Goal: Information Seeking & Learning: Learn about a topic

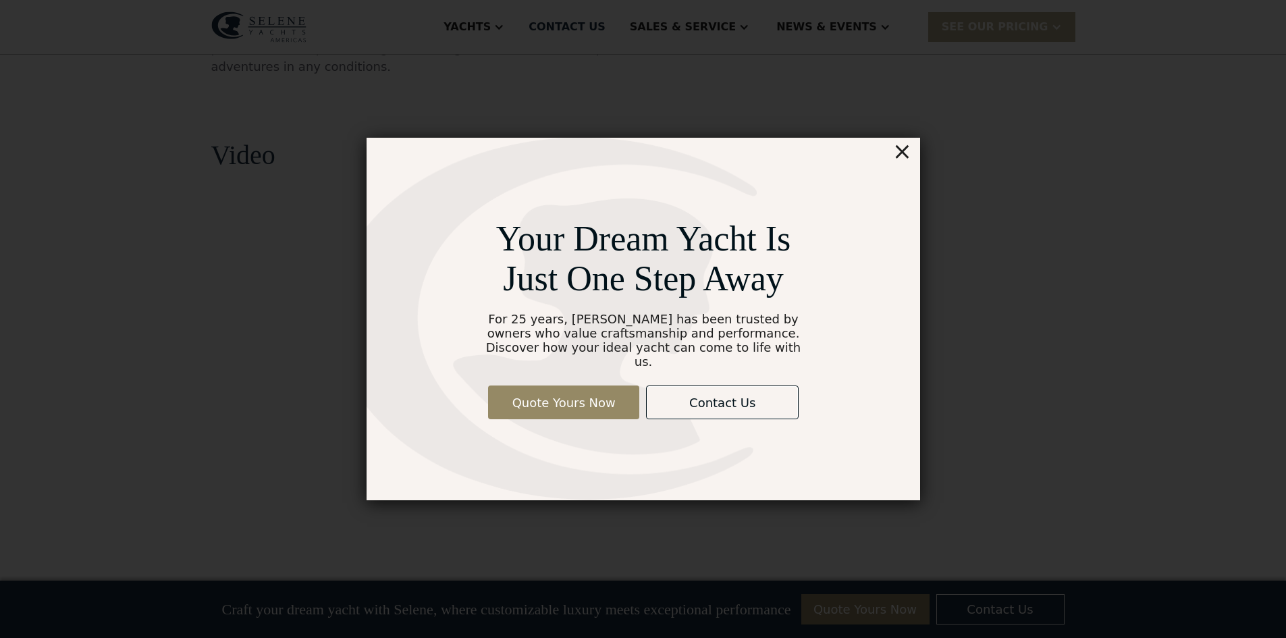
click at [898, 155] on div "×" at bounding box center [901, 151] width 20 height 27
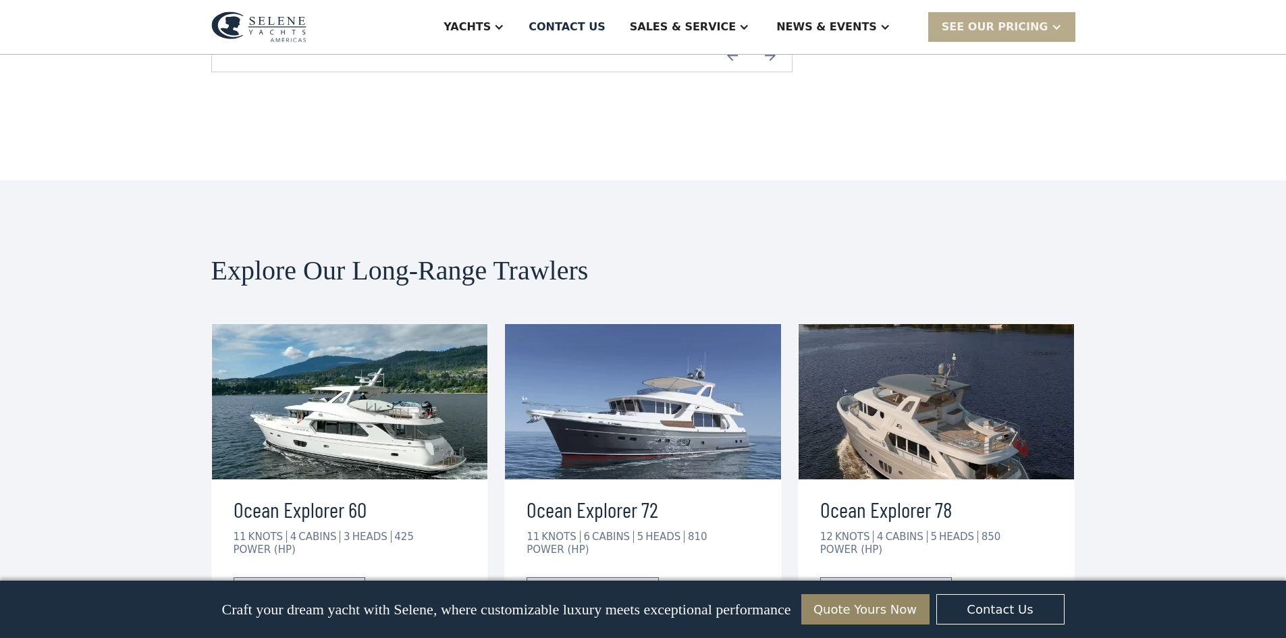
scroll to position [2699, 0]
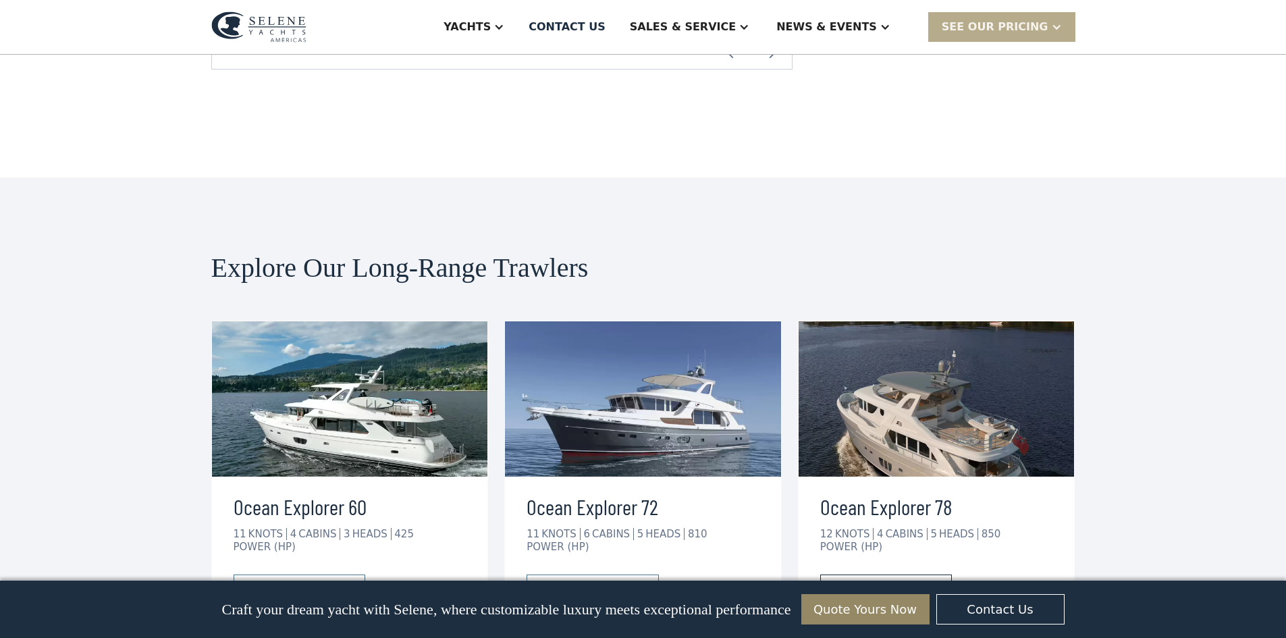
click at [848, 574] on link "view details" at bounding box center [886, 588] width 132 height 28
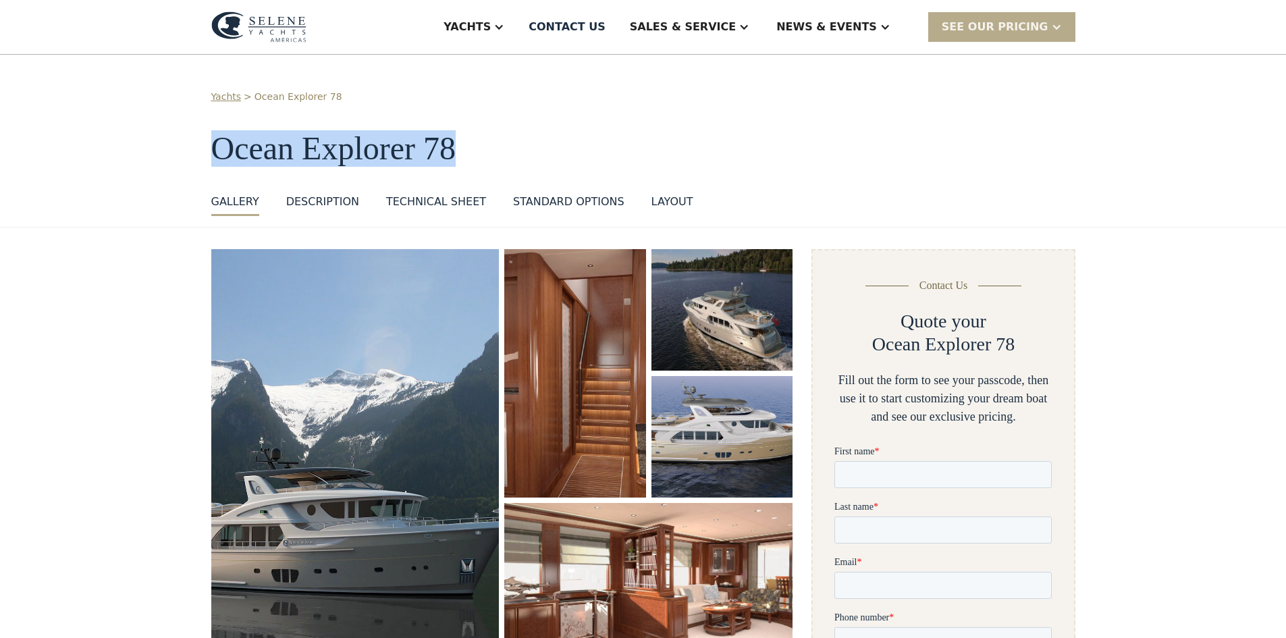
drag, startPoint x: 210, startPoint y: 146, endPoint x: 454, endPoint y: 169, distance: 245.4
click at [454, 169] on div "Yachts > Ocean Explorer 78 Ocean Explorer 78 GALLERY GALLERY VIRTUAL TOUR DESCR…" at bounding box center [643, 141] width 1286 height 173
copy h1 "Ocean Explorer 78"
